Goal: Task Accomplishment & Management: Manage account settings

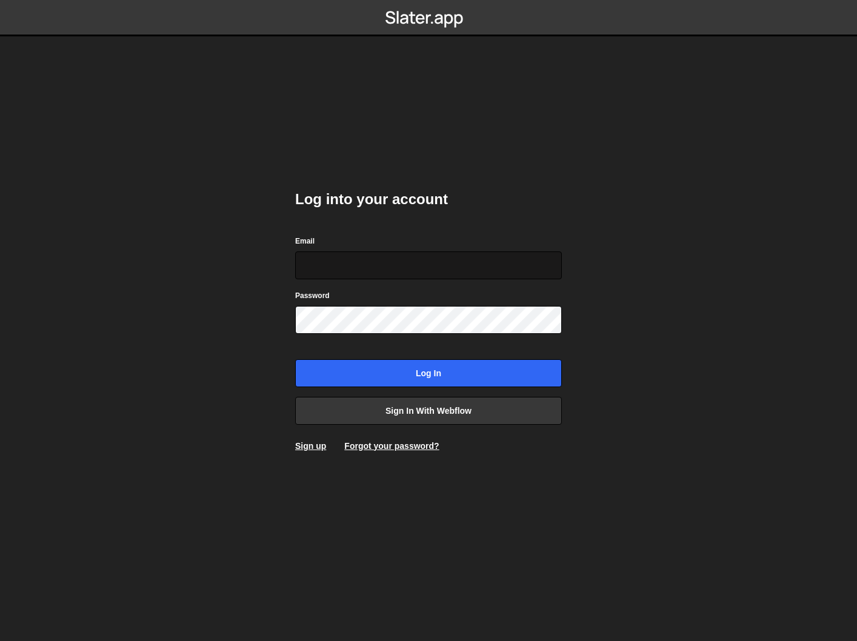
click at [417, 265] on input "Email" at bounding box center [428, 266] width 267 height 28
type input "[EMAIL_ADDRESS][DOMAIN_NAME]"
click at [295, 360] on input "Log in" at bounding box center [428, 374] width 267 height 28
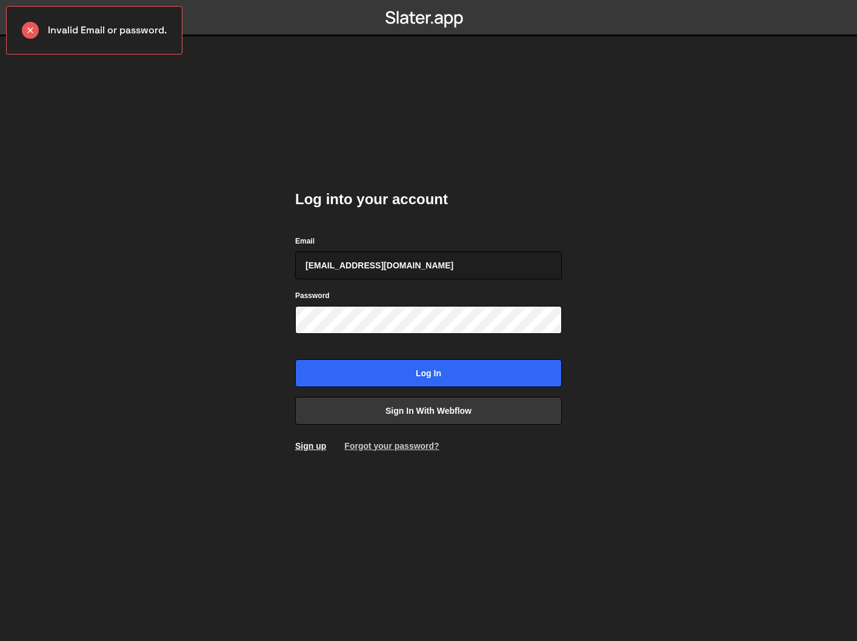
click at [370, 449] on link "Forgot your password?" at bounding box center [391, 446] width 95 height 10
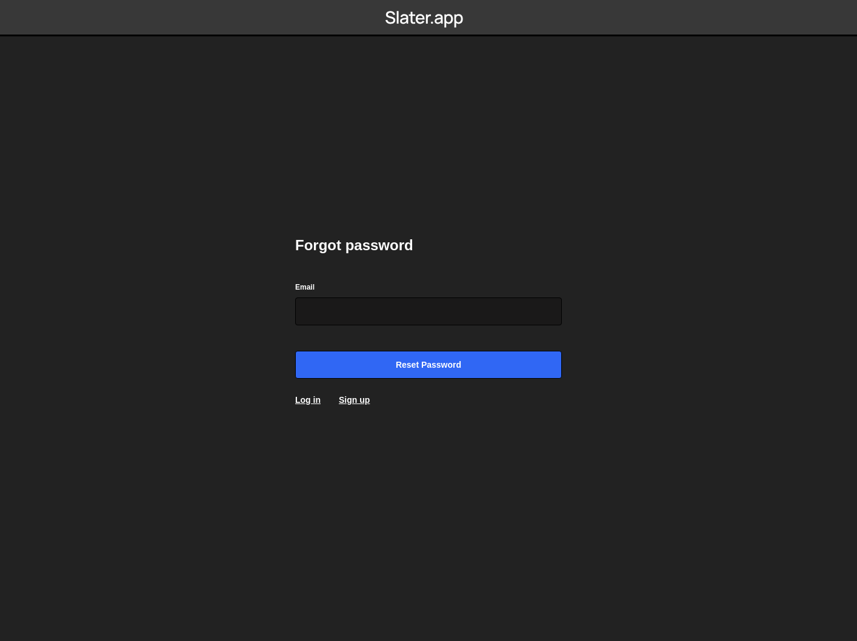
click at [369, 309] on input "Email" at bounding box center [428, 312] width 267 height 28
type input "[EMAIL_ADDRESS][DOMAIN_NAME]"
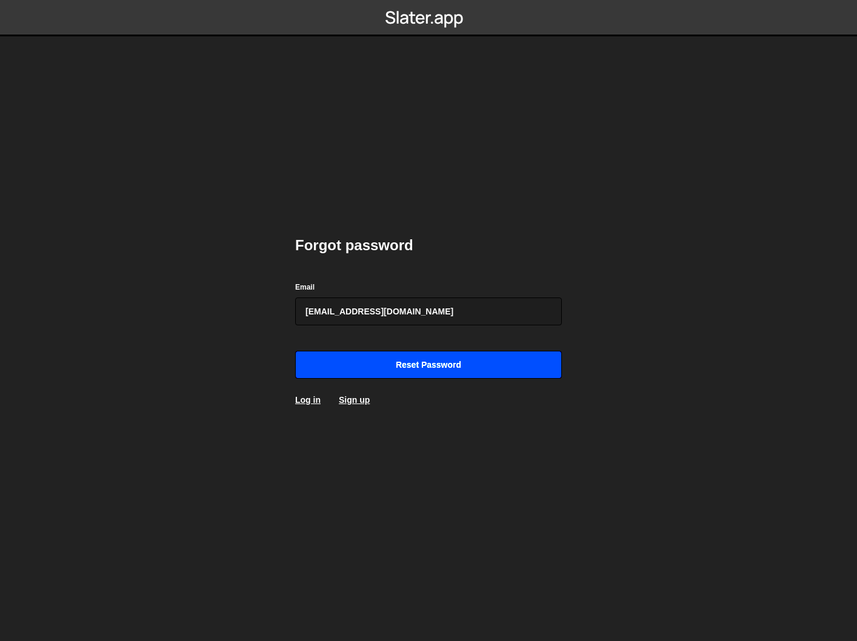
click at [390, 364] on input "Reset password" at bounding box center [428, 365] width 267 height 28
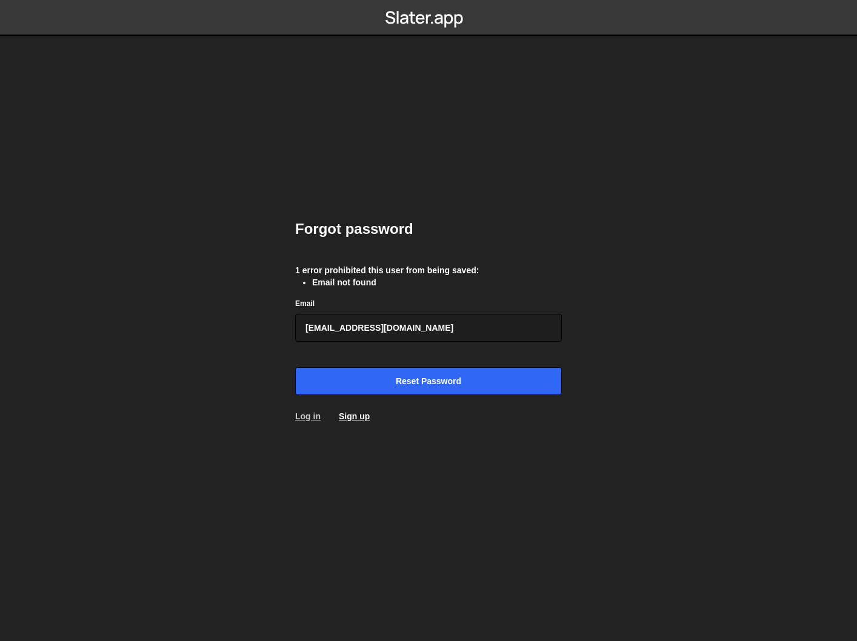
click at [315, 417] on link "Log in" at bounding box center [307, 417] width 25 height 10
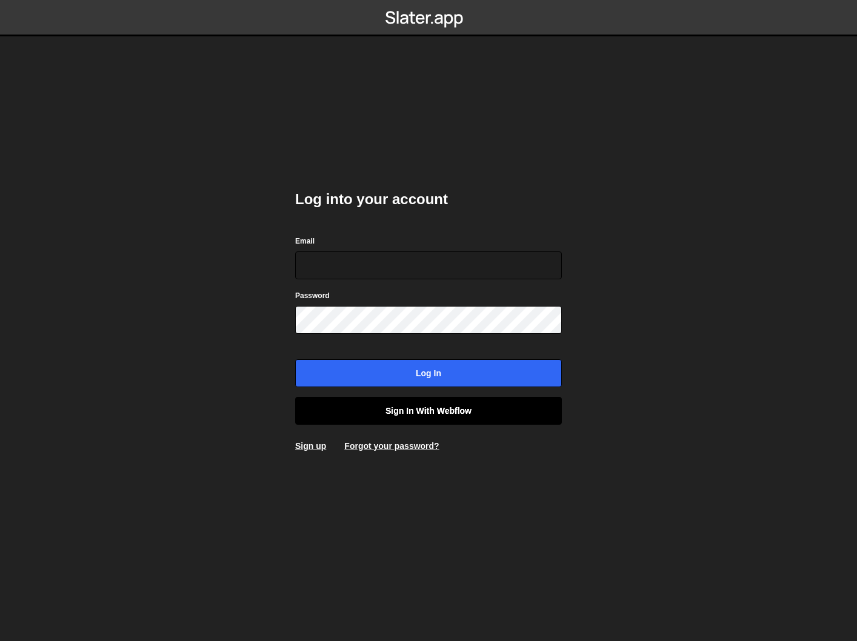
click at [373, 412] on link "Sign in with Webflow" at bounding box center [428, 411] width 267 height 28
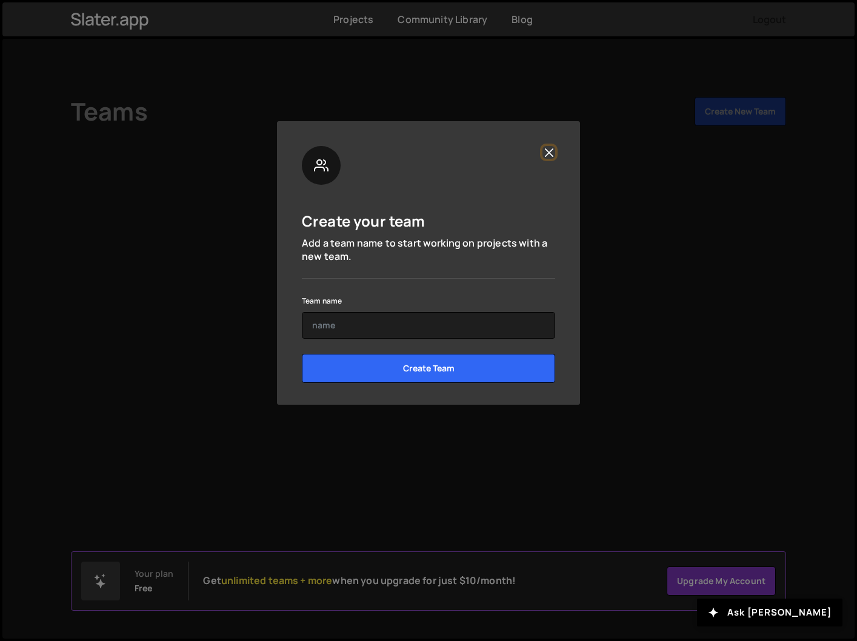
click at [547, 158] on button "Close" at bounding box center [549, 152] width 13 height 13
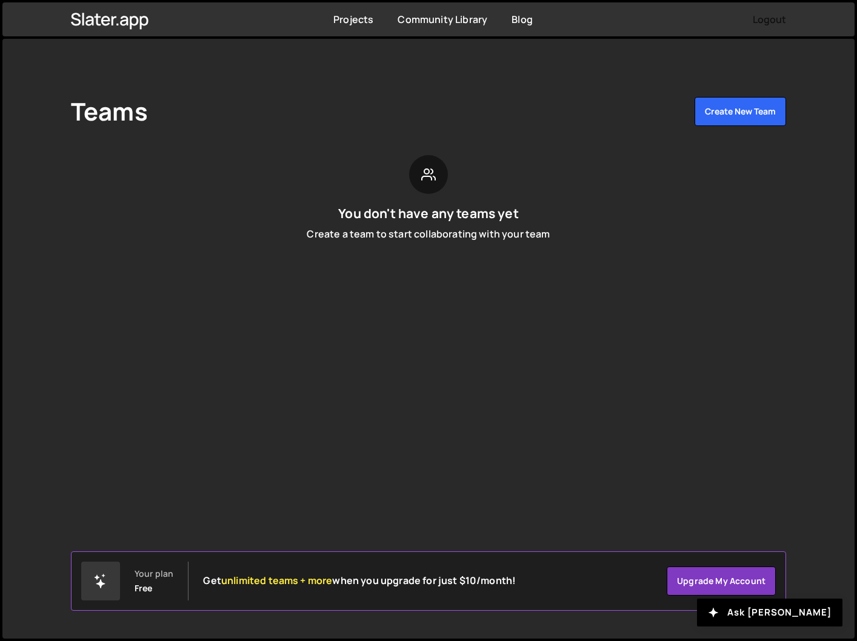
click at [777, 19] on button "Logout" at bounding box center [769, 19] width 33 height 22
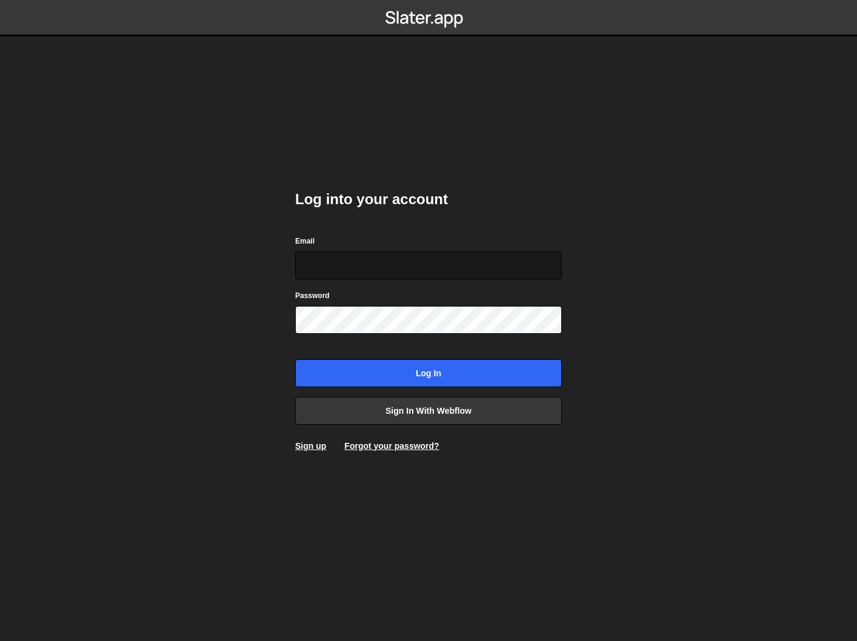
click at [397, 266] on input "Email" at bounding box center [428, 266] width 267 height 28
click at [383, 444] on link "Forgot your password?" at bounding box center [391, 446] width 95 height 10
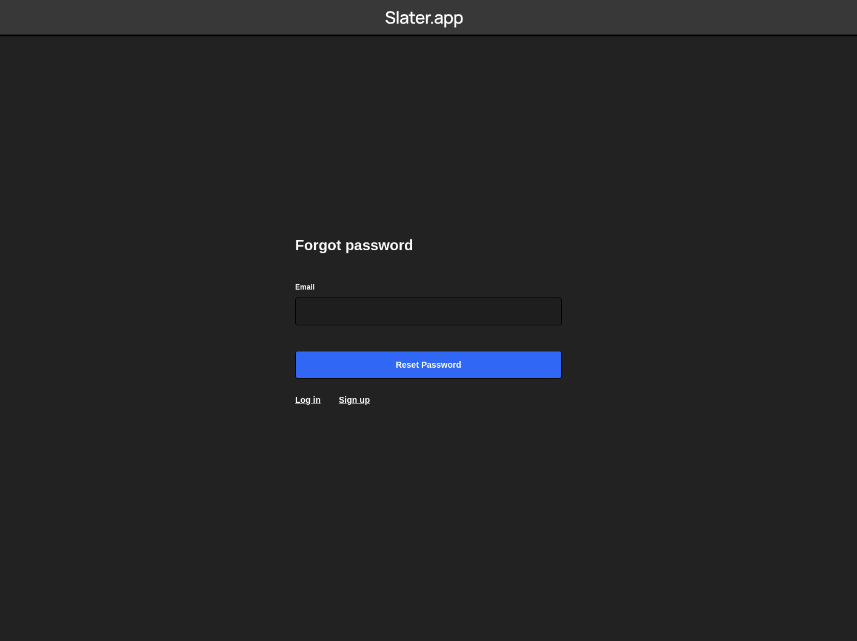
click at [338, 332] on form "Email Reset password" at bounding box center [428, 330] width 267 height 98
click at [349, 318] on input "Email" at bounding box center [428, 312] width 267 height 28
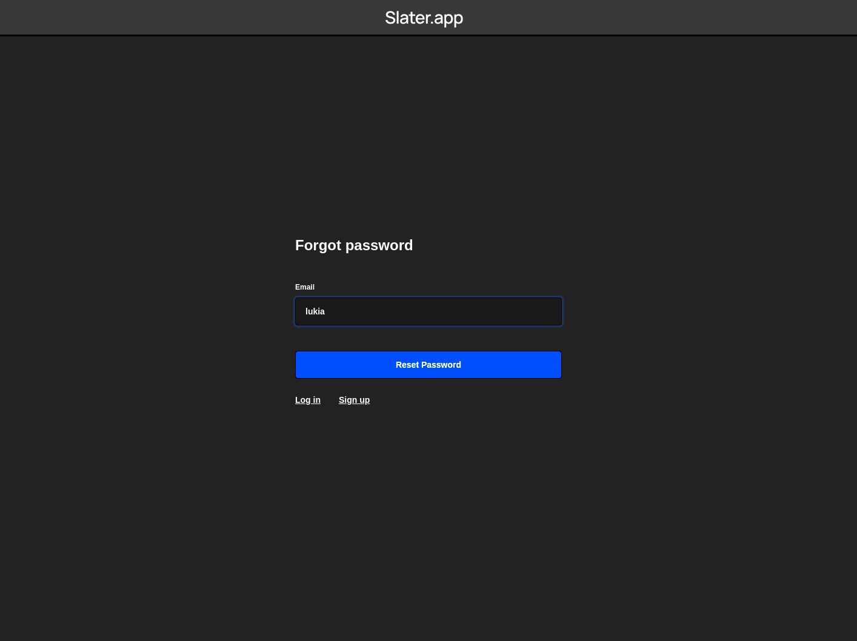
type input "[EMAIL_ADDRESS][DOMAIN_NAME]"
click at [381, 364] on input "Reset password" at bounding box center [428, 365] width 267 height 28
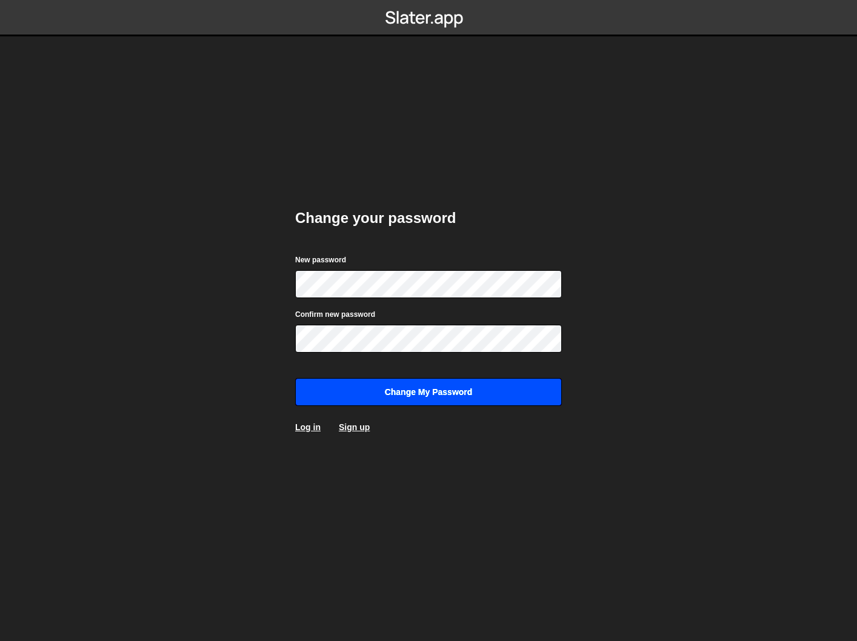
click at [499, 401] on input "Change my password" at bounding box center [428, 392] width 267 height 28
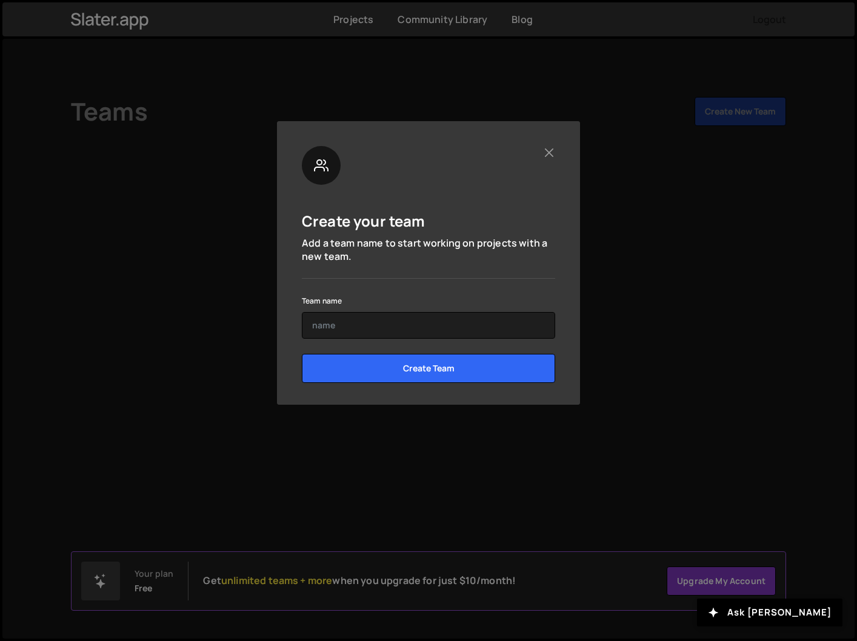
click at [561, 136] on div "Create your team Add a team name to start working on projects with a new team. …" at bounding box center [428, 263] width 303 height 284
click at [554, 156] on button "Close" at bounding box center [549, 152] width 13 height 13
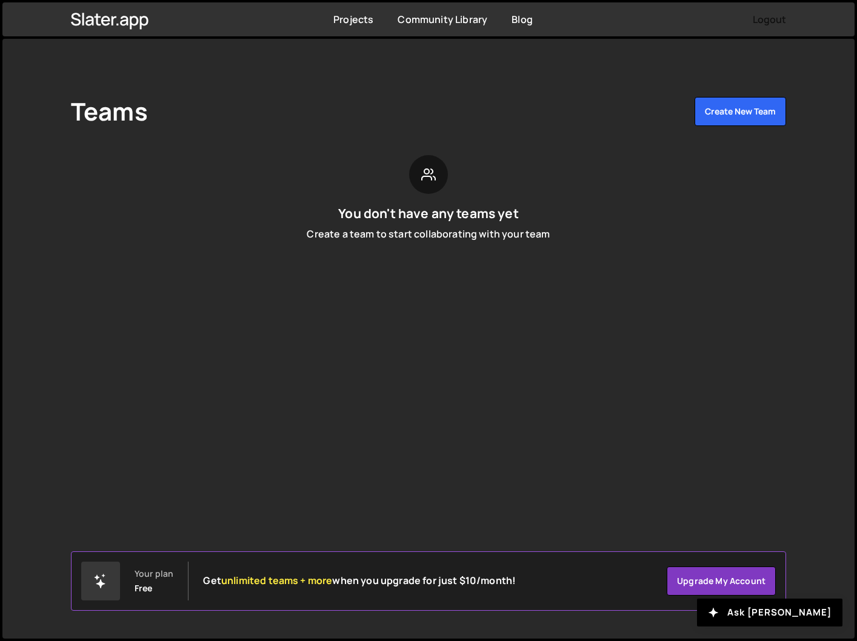
click at [769, 19] on button "Logout" at bounding box center [769, 19] width 33 height 22
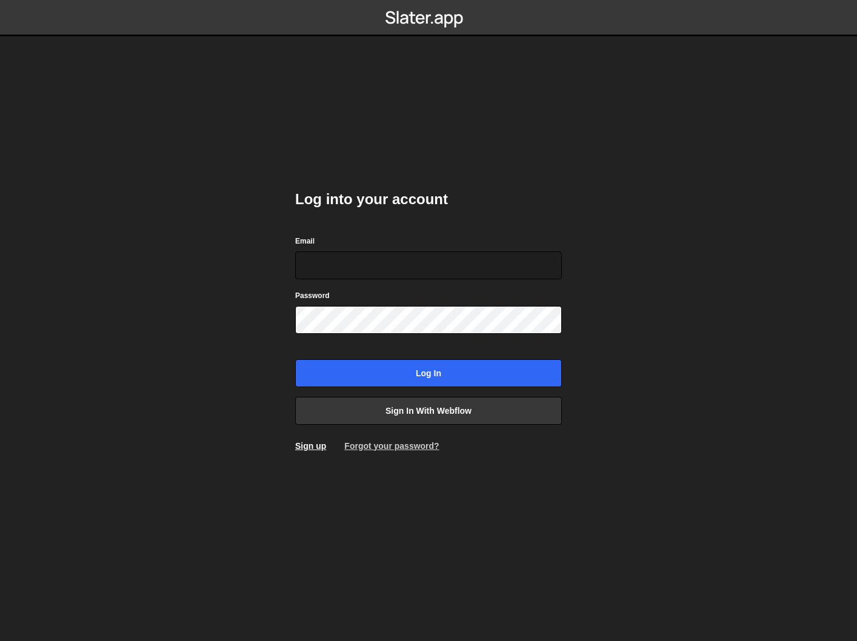
click at [390, 443] on link "Forgot your password?" at bounding box center [391, 446] width 95 height 10
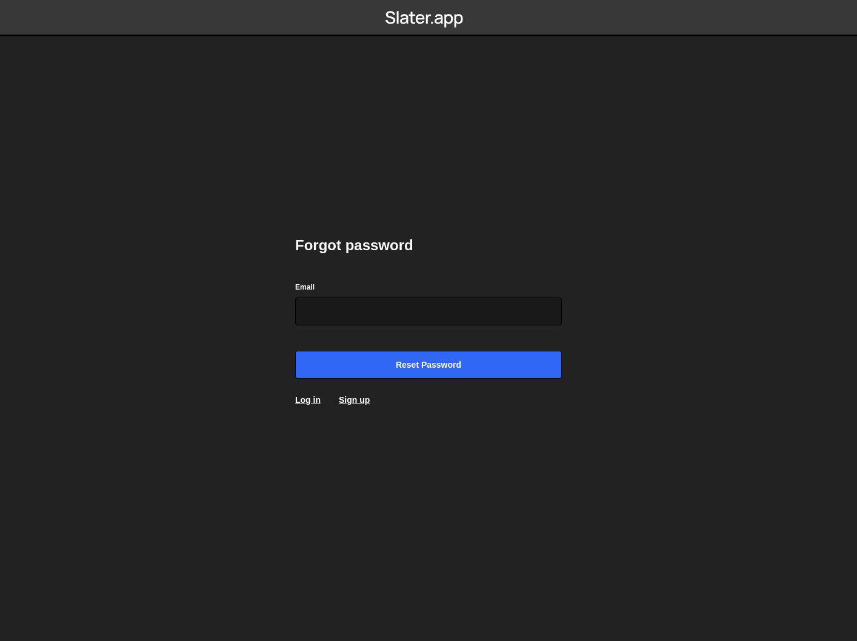
click at [358, 321] on input "Email" at bounding box center [428, 312] width 267 height 28
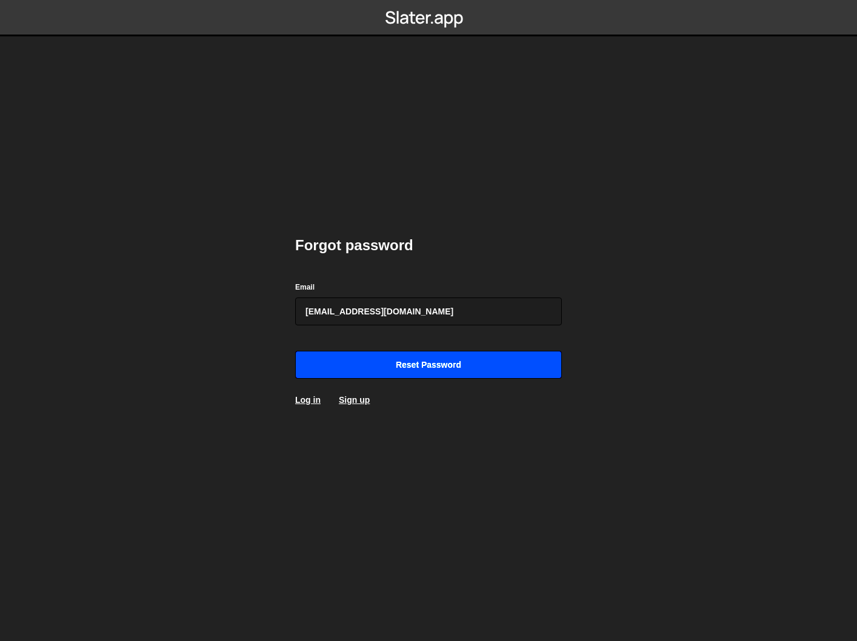
type input "[EMAIL_ADDRESS][DOMAIN_NAME]"
click at [354, 361] on input "Reset password" at bounding box center [428, 365] width 267 height 28
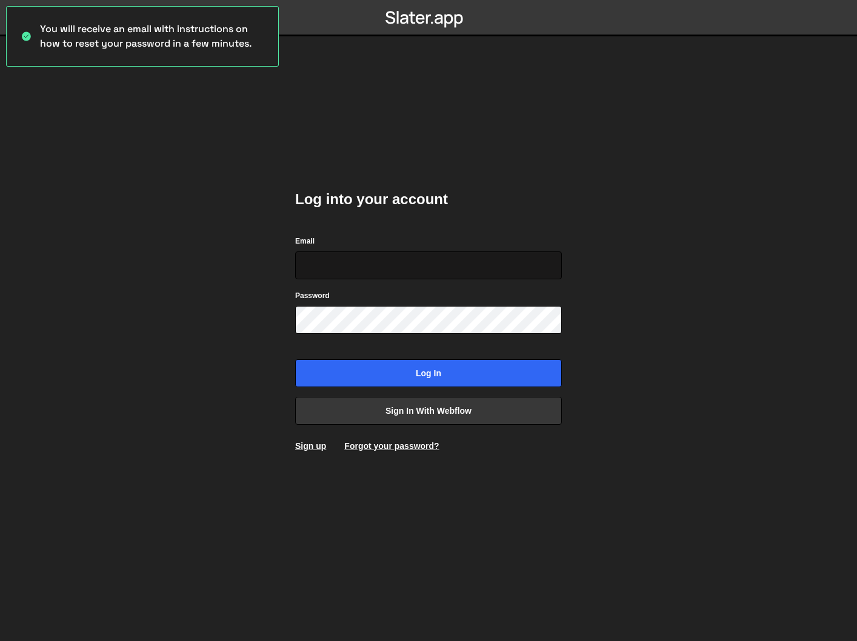
click at [348, 268] on input "Email" at bounding box center [428, 266] width 267 height 28
click at [381, 258] on input "hcdsjdkncskjnc" at bounding box center [428, 266] width 267 height 28
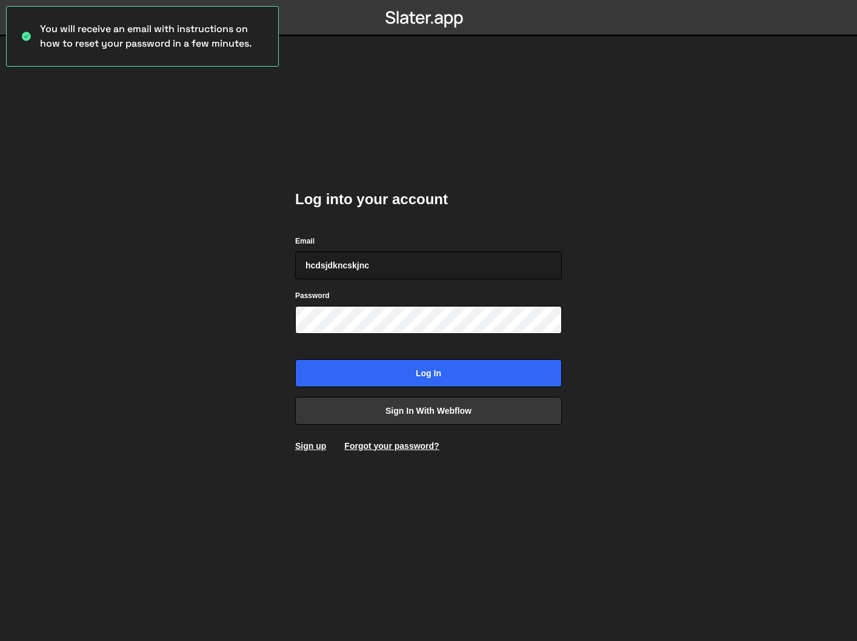
type input "hcdsjdkncskjnc"
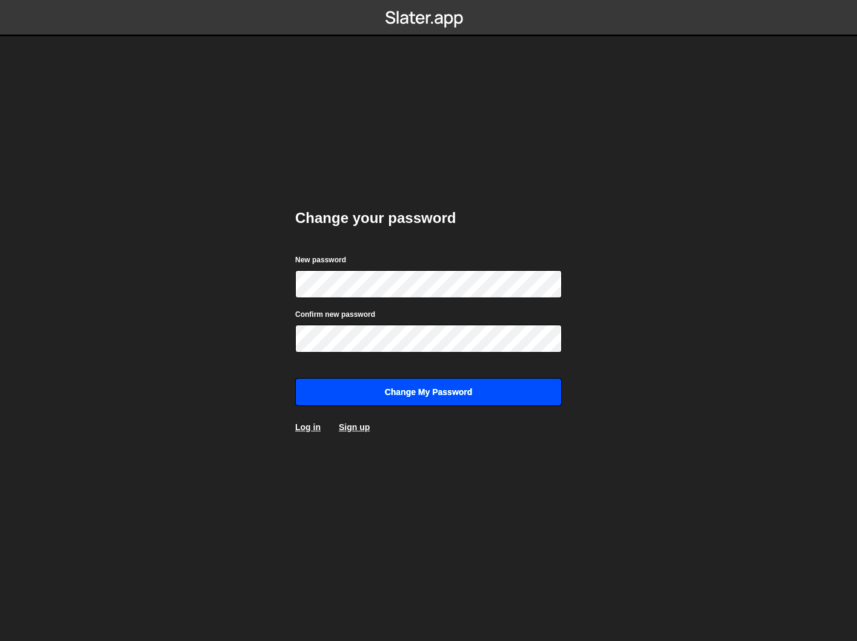
click at [398, 382] on input "Change my password" at bounding box center [428, 392] width 267 height 28
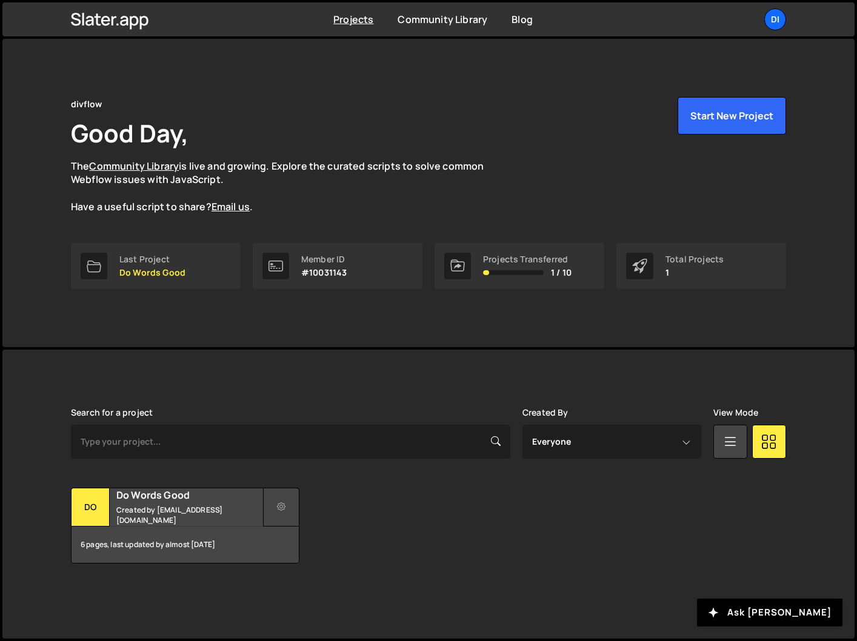
click at [283, 510] on icon at bounding box center [281, 507] width 8 height 12
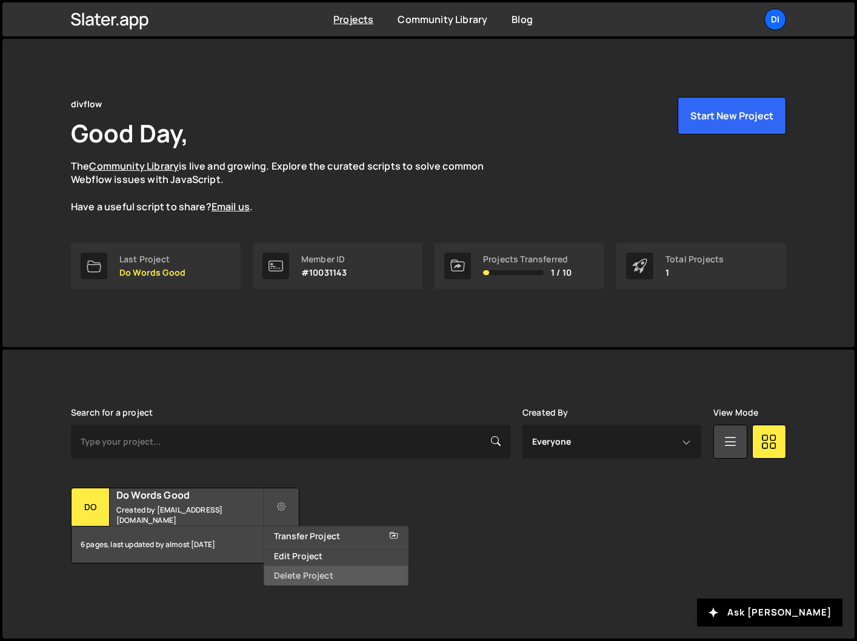
click at [296, 576] on link "Delete Project" at bounding box center [336, 575] width 144 height 19
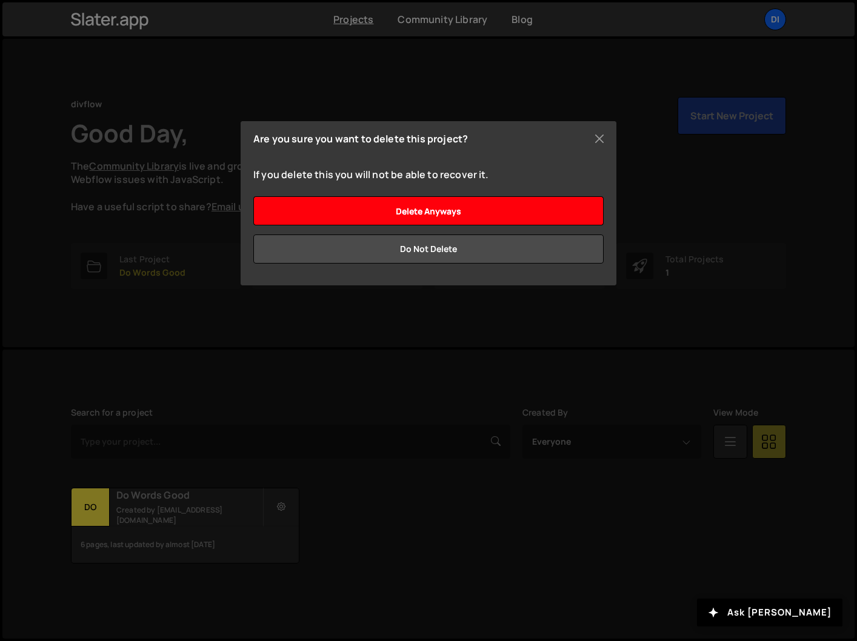
click at [461, 215] on input "Delete anyways" at bounding box center [428, 210] width 350 height 29
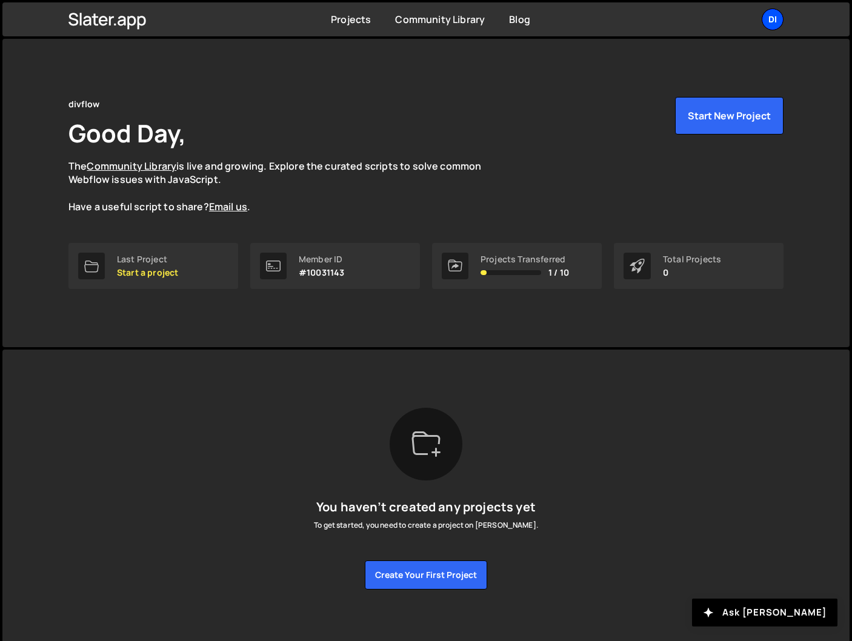
click at [775, 22] on div "di" at bounding box center [773, 19] width 22 height 22
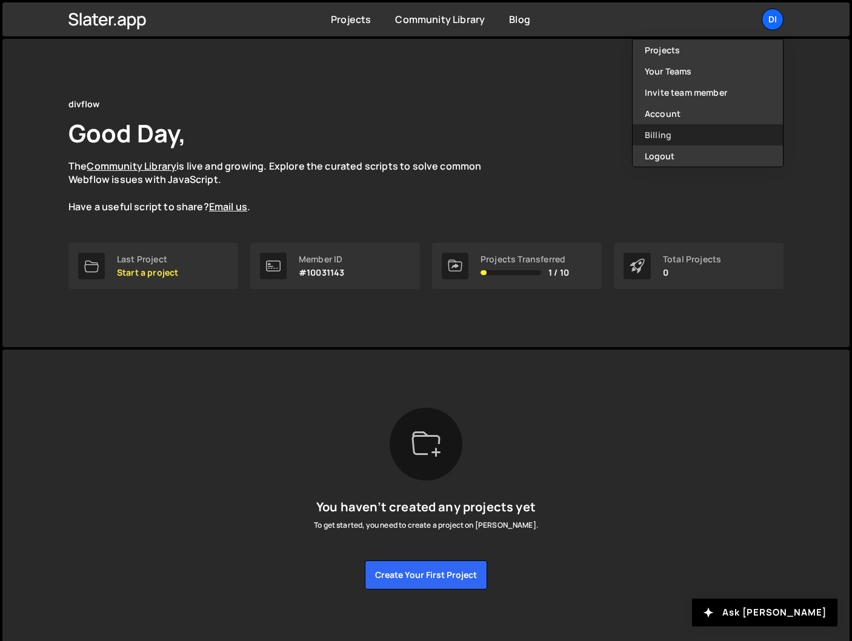
click at [701, 127] on link "Billing" at bounding box center [708, 134] width 150 height 21
